Goal: Information Seeking & Learning: Learn about a topic

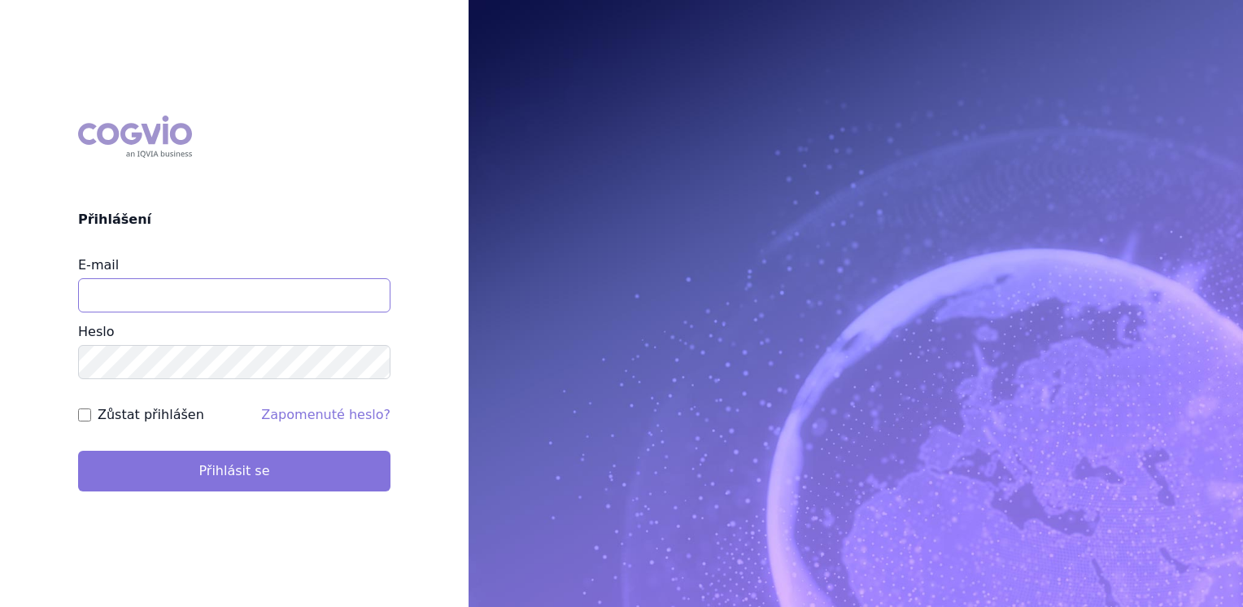
type input "jana_oberreiterova@accord-healthcare.com"
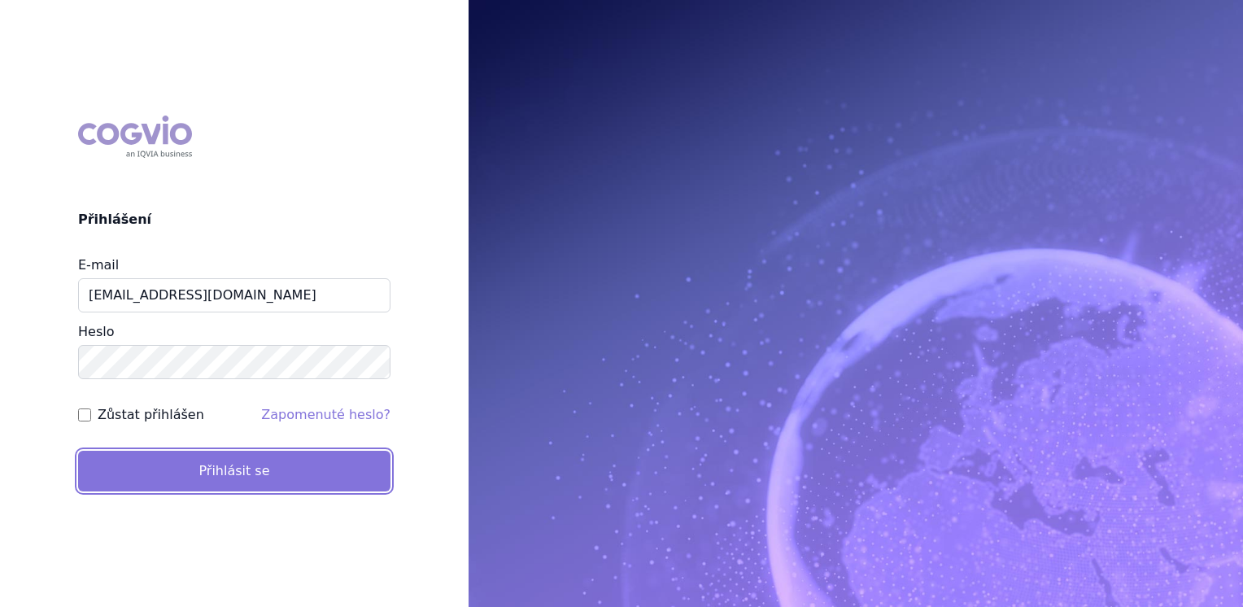
click at [177, 479] on button "Přihlásit se" at bounding box center [234, 471] width 312 height 41
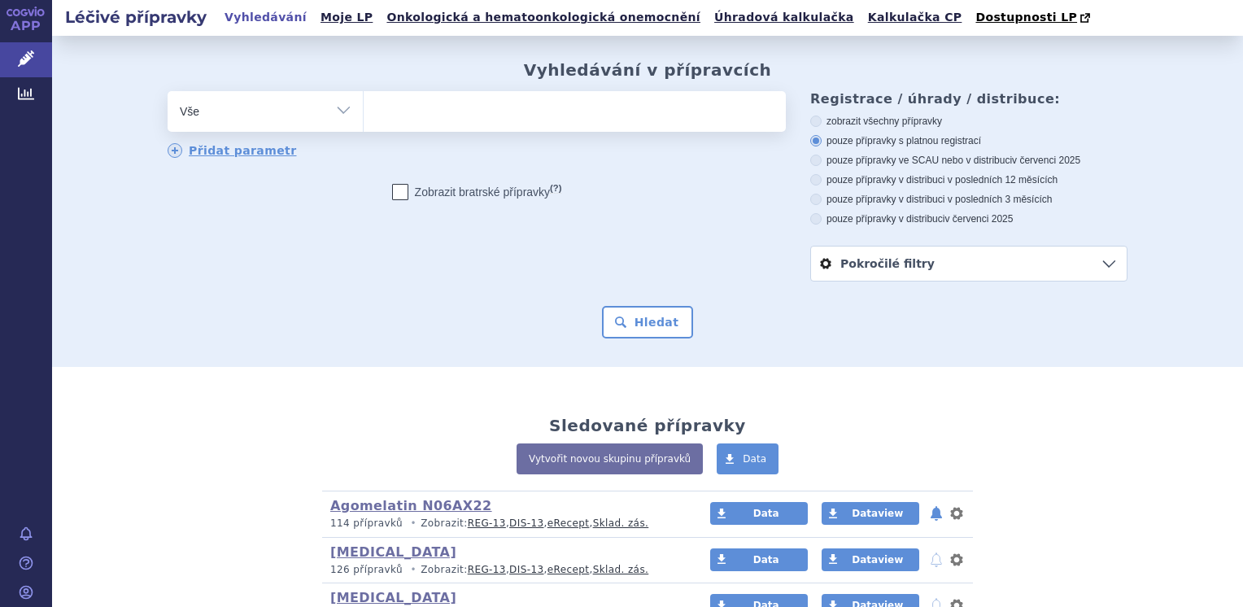
scroll to position [1420, 0]
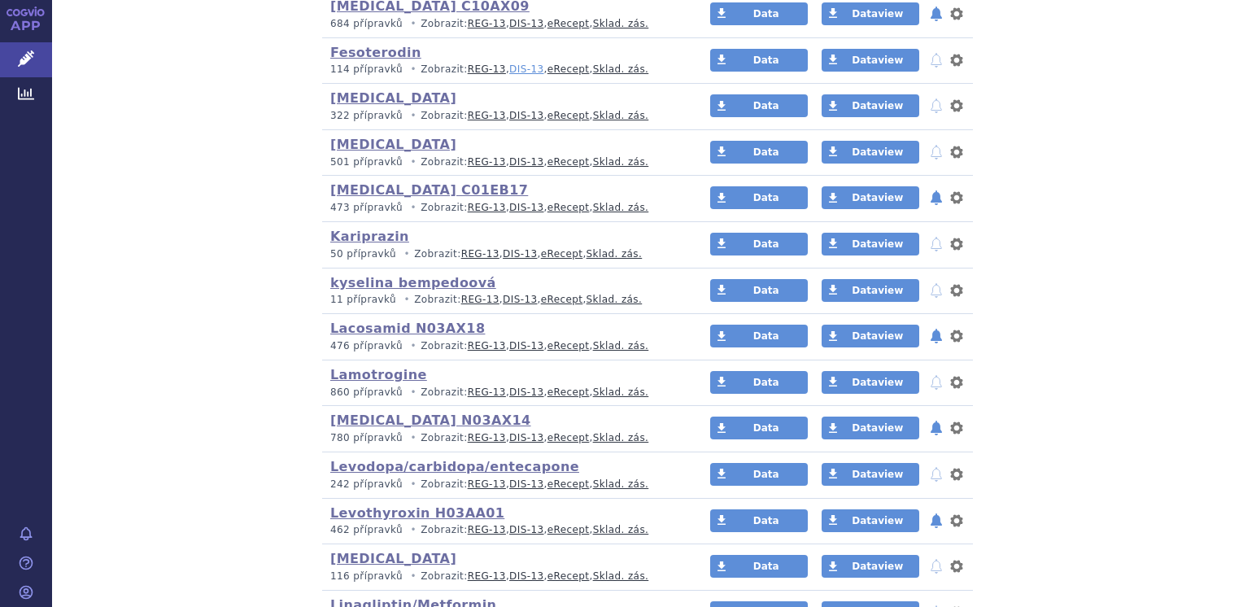
click at [509, 65] on link "DIS-13" at bounding box center [526, 68] width 34 height 11
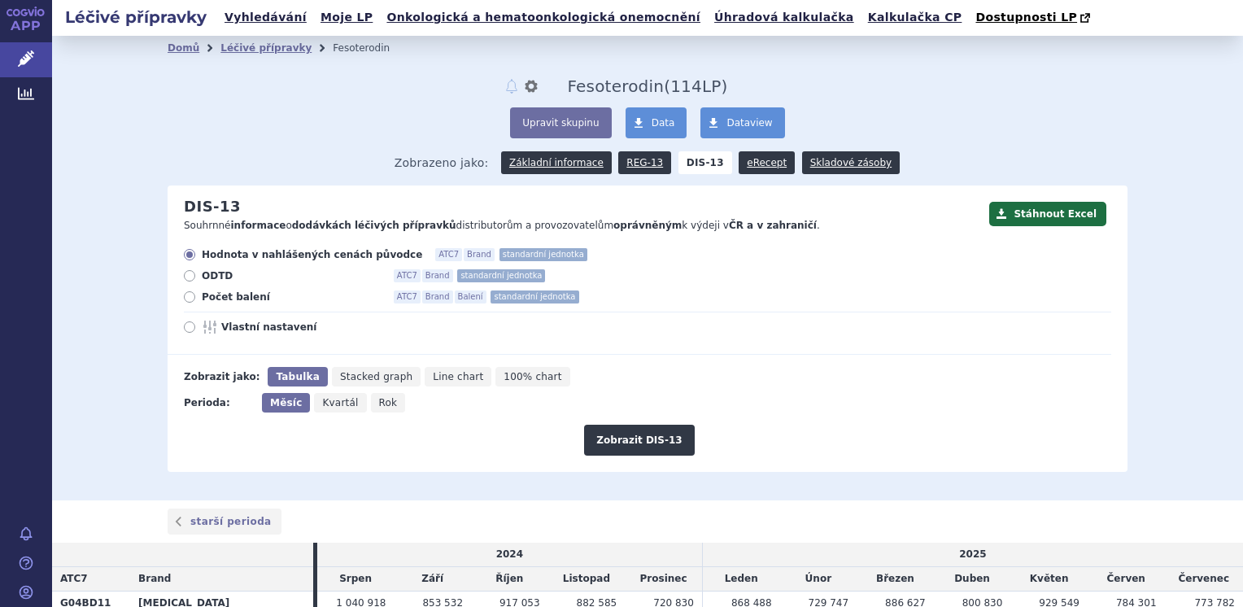
click at [188, 300] on icon at bounding box center [189, 296] width 11 height 11
click at [188, 300] on input "Počet balení ATC7 Brand Balení standardní jednotka" at bounding box center [190, 299] width 11 height 11
radio input "true"
click at [618, 448] on button "Zobrazit DIS-13" at bounding box center [639, 440] width 110 height 31
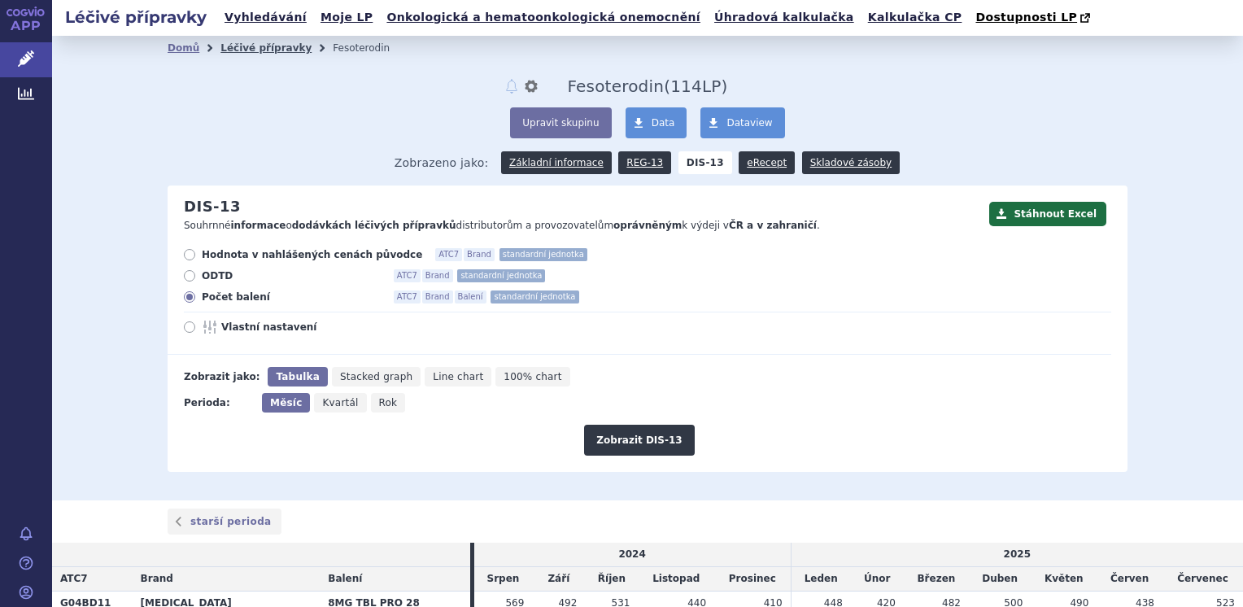
click at [243, 47] on link "Léčivé přípravky" at bounding box center [265, 47] width 91 height 11
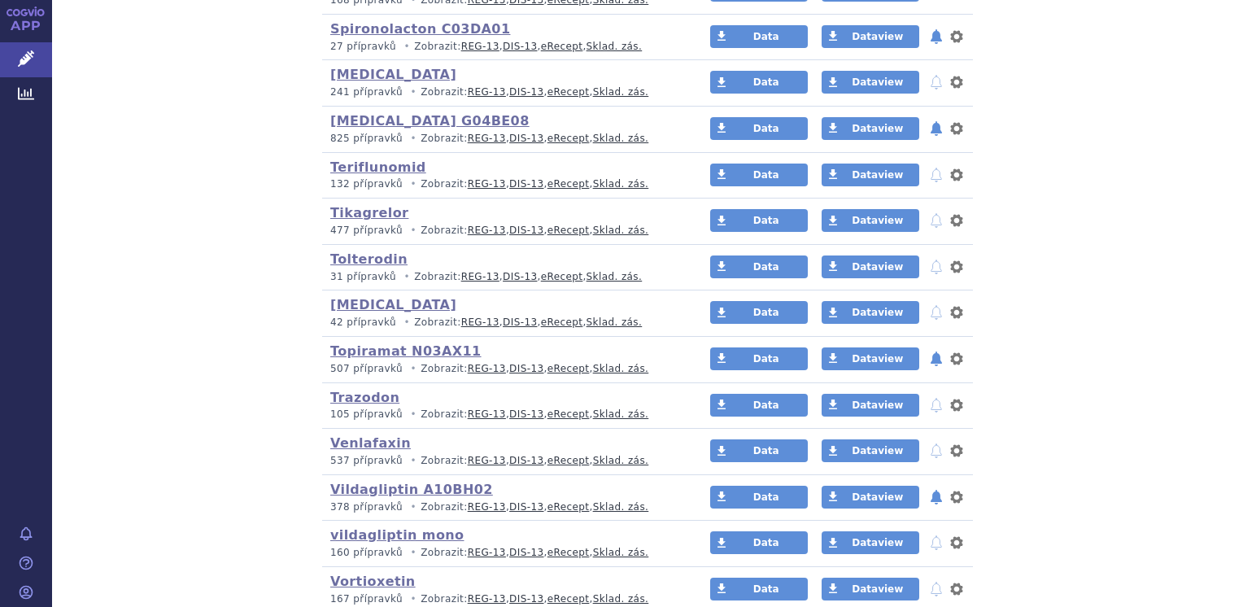
scroll to position [3514, 0]
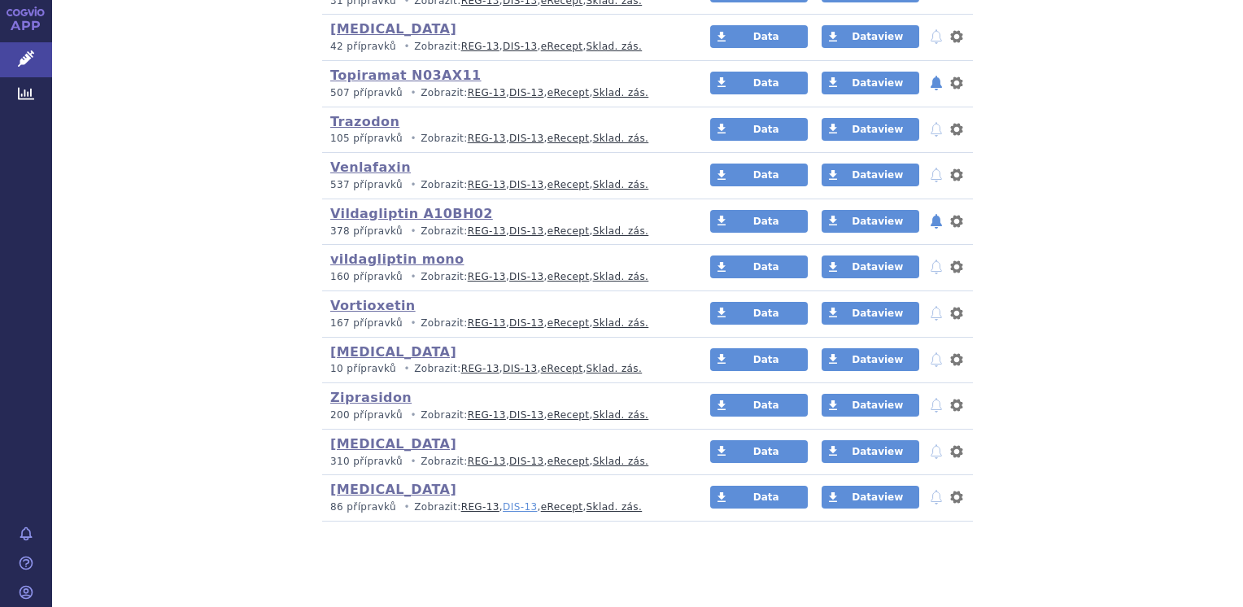
click at [503, 501] on link "DIS-13" at bounding box center [520, 506] width 34 height 11
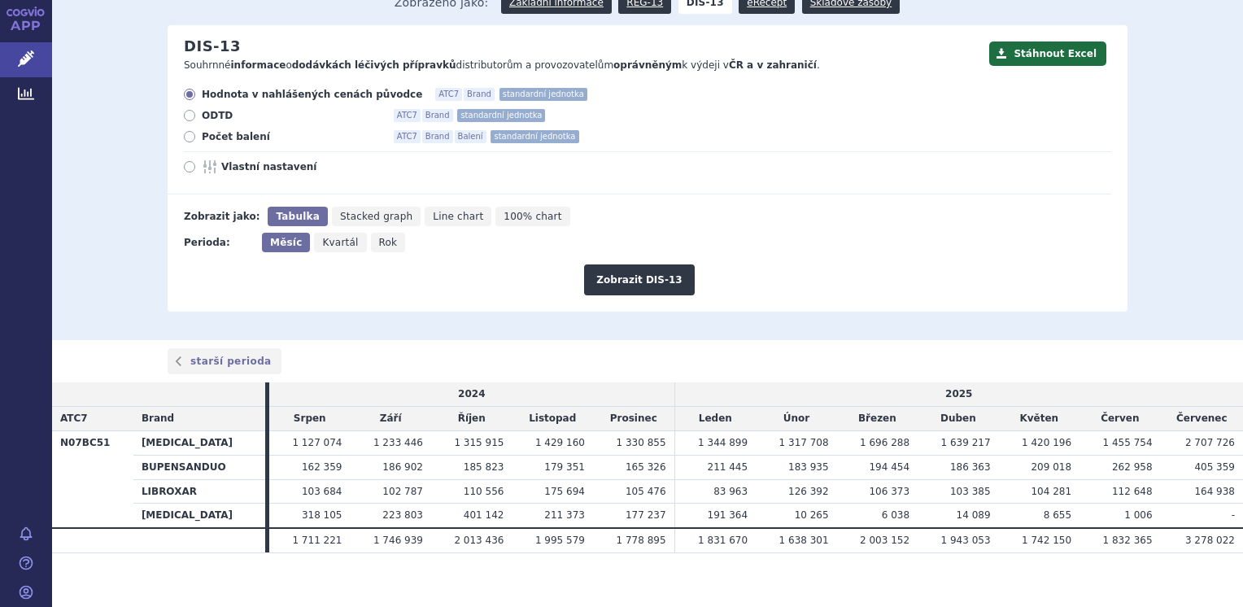
scroll to position [171, 0]
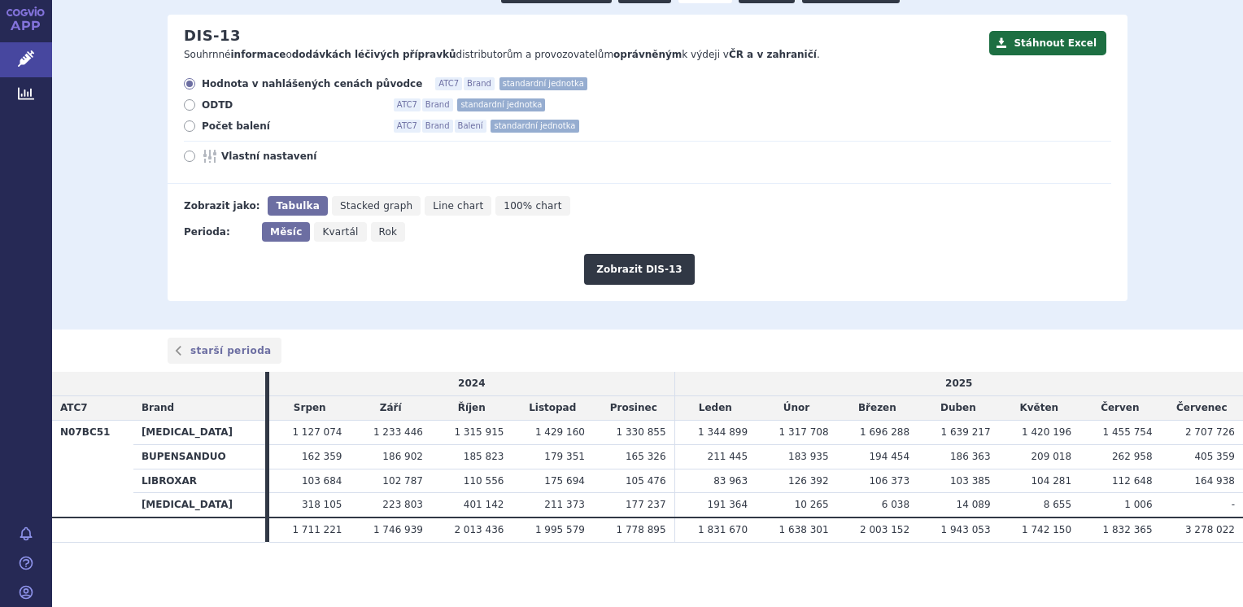
click at [185, 124] on icon at bounding box center [189, 125] width 11 height 11
click at [185, 124] on input "Počet balení ATC7 Brand Balení standardní jednotka" at bounding box center [190, 128] width 11 height 11
radio input "true"
click at [625, 263] on button "Zobrazit DIS-13" at bounding box center [639, 269] width 110 height 31
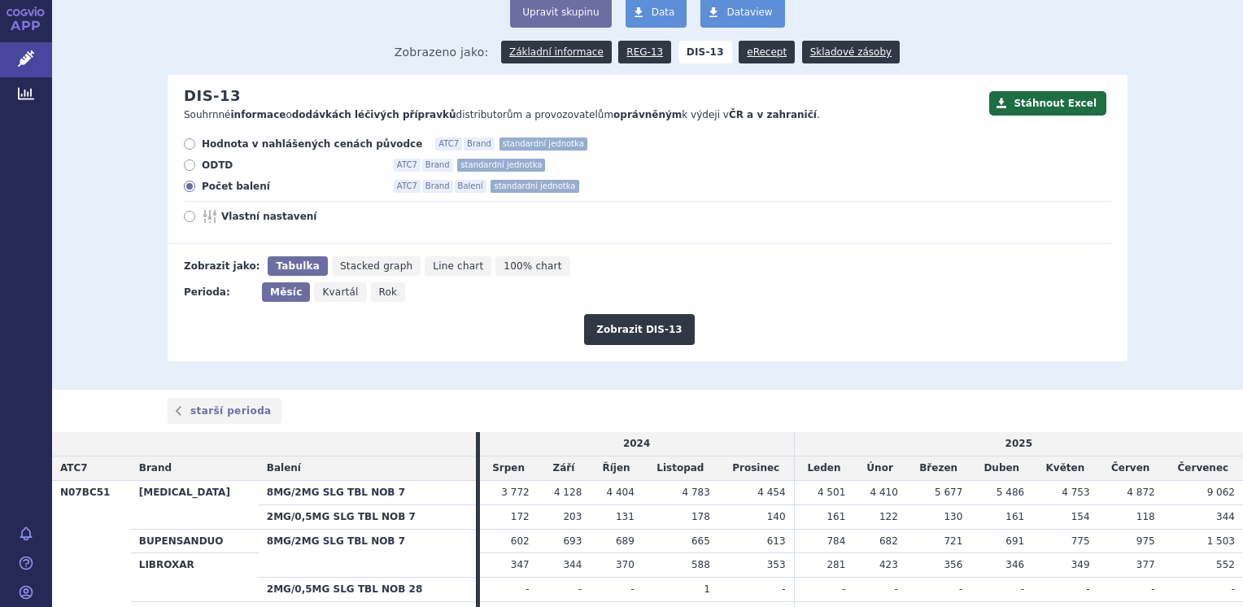
scroll to position [101, 0]
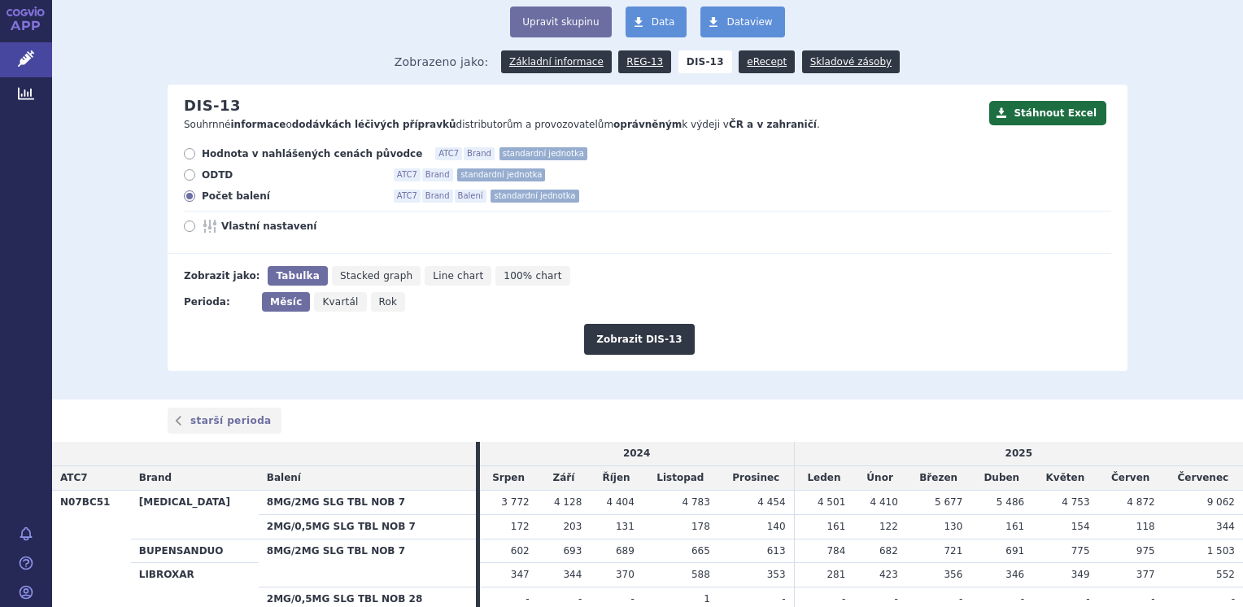
click at [188, 151] on icon at bounding box center [189, 153] width 11 height 11
click at [188, 151] on input "Hodnota v nahlášených cenách původce ATC7 Brand standardní jednotka" at bounding box center [190, 155] width 11 height 11
radio input "true"
click at [617, 336] on button "Zobrazit DIS-13" at bounding box center [639, 339] width 110 height 31
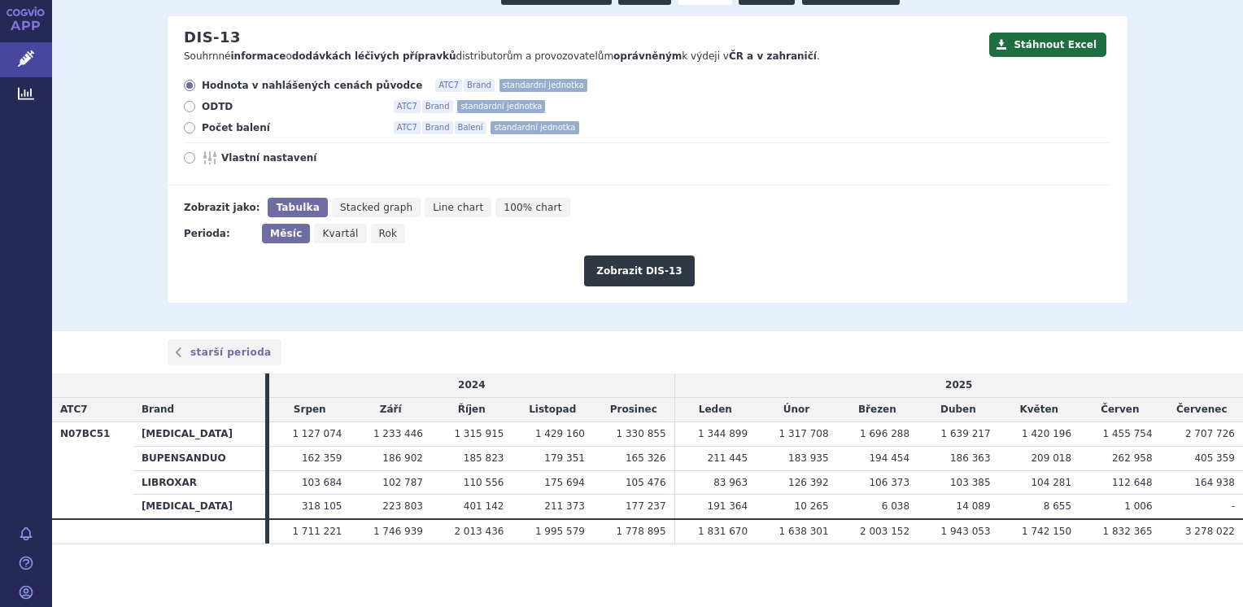
scroll to position [171, 0]
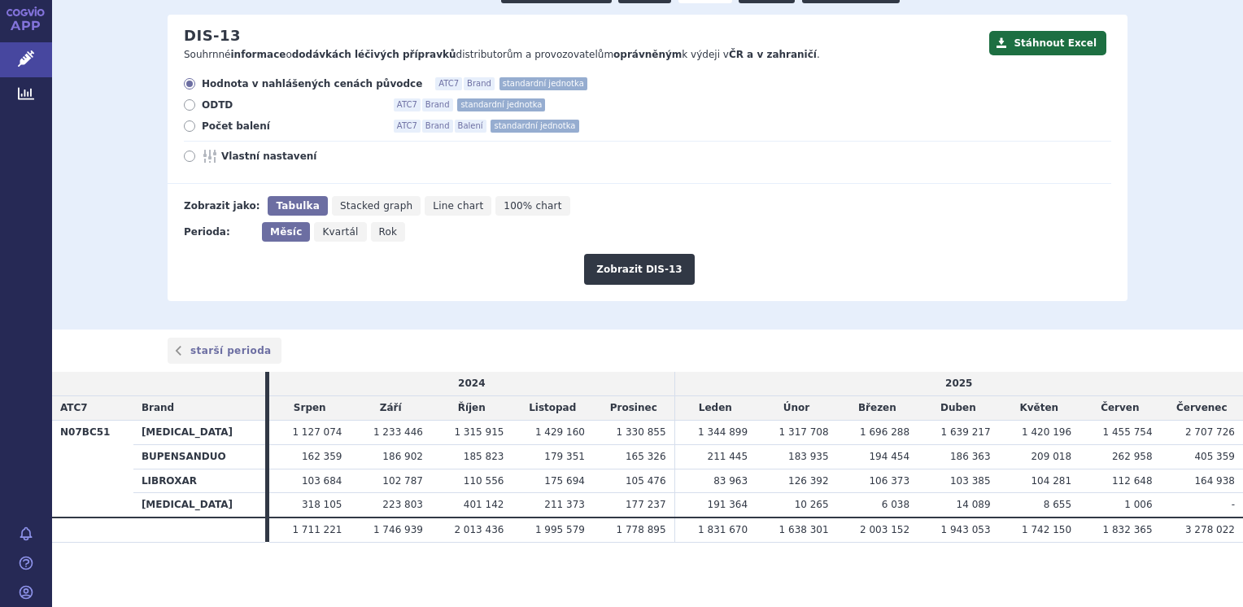
click at [185, 122] on icon at bounding box center [189, 125] width 11 height 11
click at [185, 123] on input "Počet balení ATC7 Brand Balení standardní jednotka" at bounding box center [190, 128] width 11 height 11
radio input "true"
click at [176, 84] on div "Hodnota v nahlášených cenách původce ATC7 Brand standardní jednotka ODTD ATC7 B…" at bounding box center [639, 130] width 943 height 107
click at [185, 86] on icon at bounding box center [189, 83] width 11 height 11
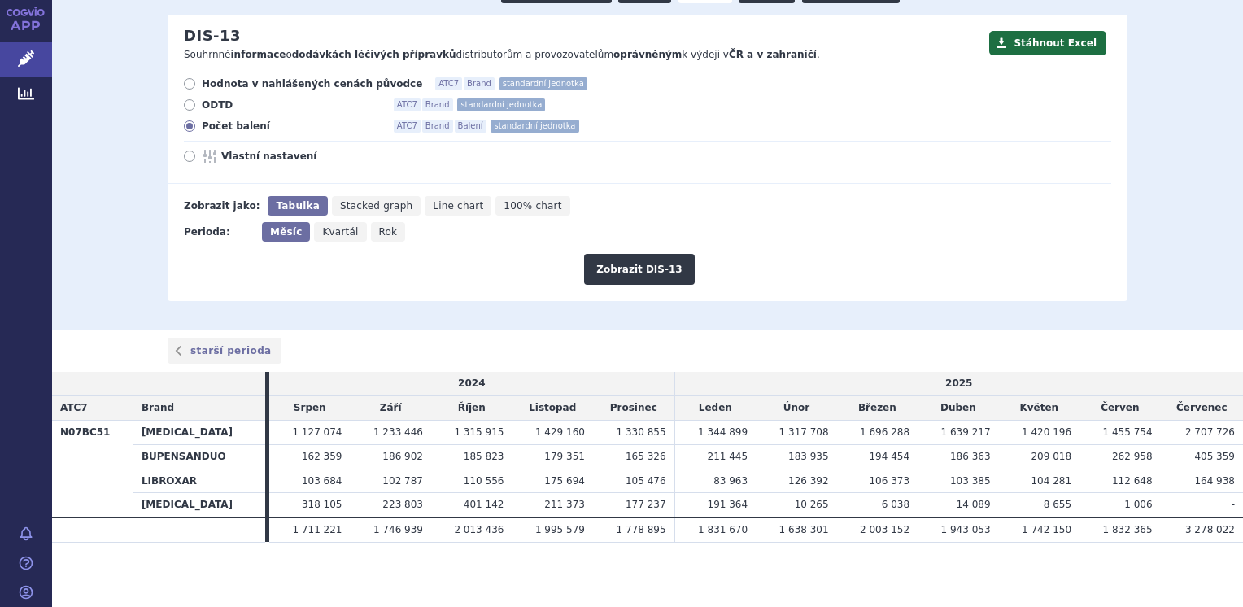
click at [185, 86] on input "Hodnota v nahlášených cenách původce ATC7 Brand standardní jednotka" at bounding box center [190, 86] width 11 height 11
radio input "true"
click at [612, 265] on button "Zobrazit DIS-13" at bounding box center [639, 269] width 110 height 31
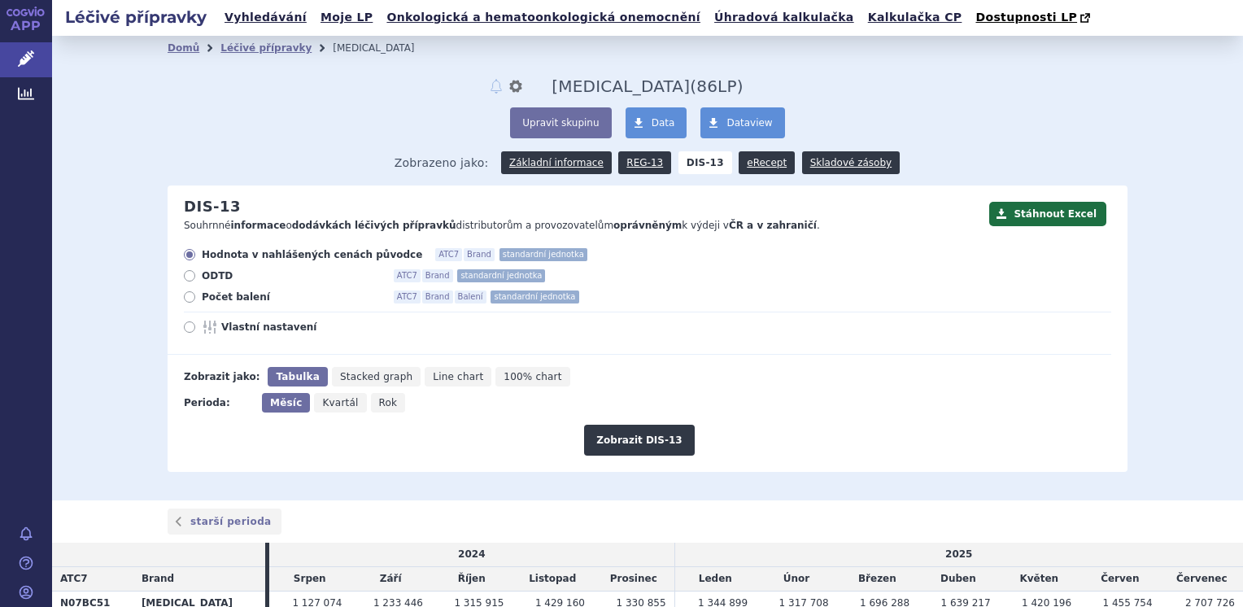
click at [184, 297] on icon at bounding box center [189, 296] width 11 height 11
click at [185, 297] on input "Počet balení ATC7 Brand Balení standardní jednotka" at bounding box center [190, 299] width 11 height 11
radio input "true"
click at [619, 431] on button "Zobrazit DIS-13" at bounding box center [639, 440] width 110 height 31
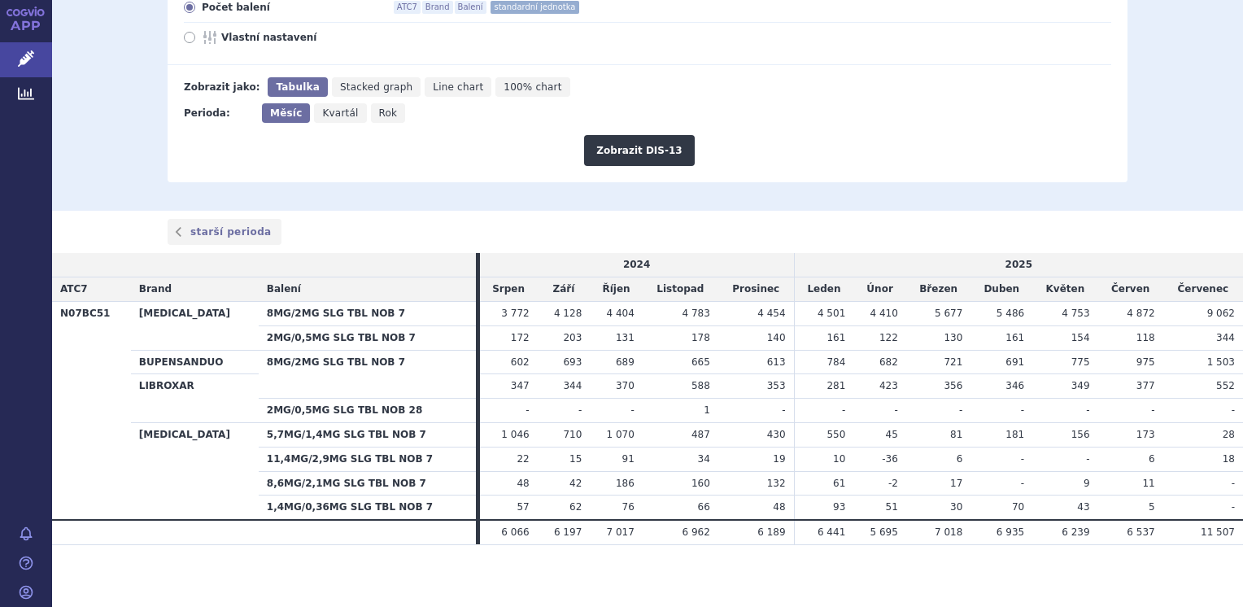
scroll to position [291, 0]
